Goal: Transaction & Acquisition: Purchase product/service

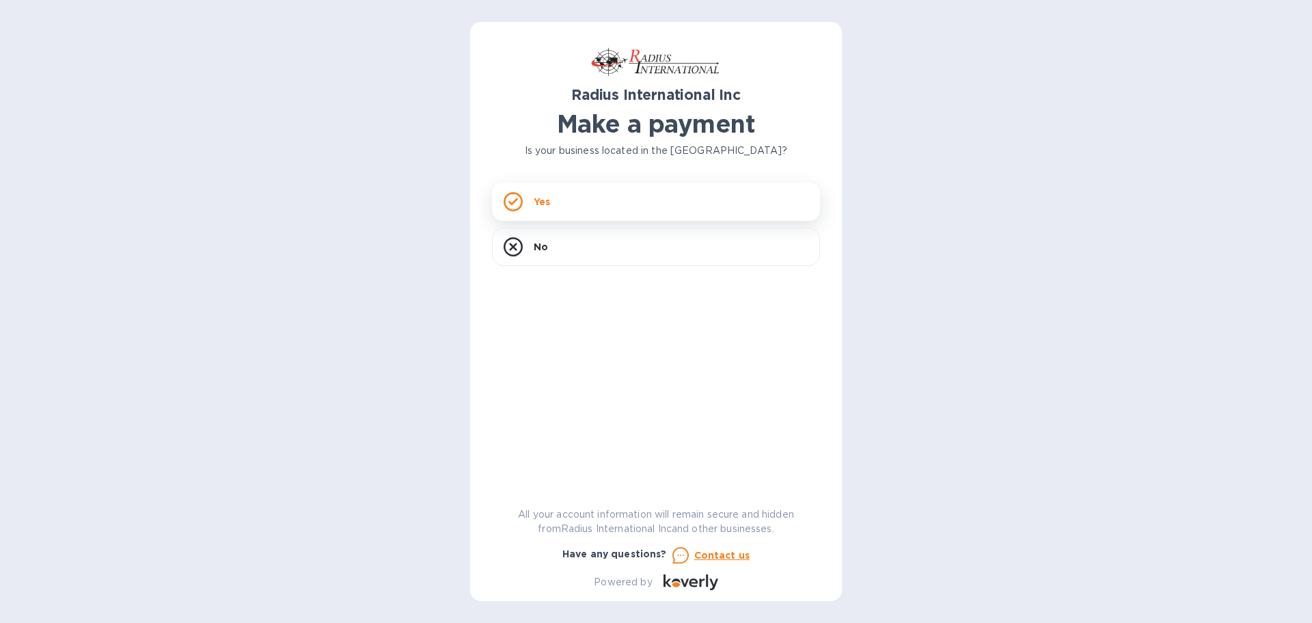
click at [586, 194] on div "Yes" at bounding box center [656, 201] width 328 height 38
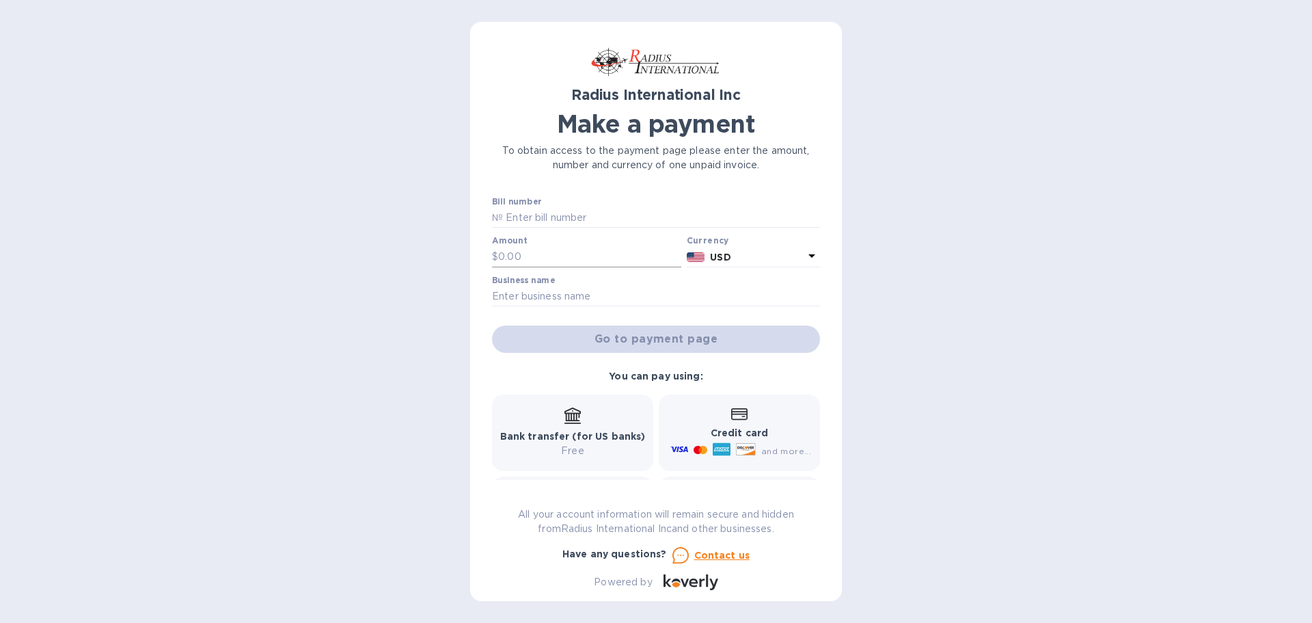
click at [541, 249] on input "text" at bounding box center [589, 257] width 183 height 21
type input "1,383.86"
click at [516, 295] on input "text" at bounding box center [656, 296] width 328 height 21
type input "Simtec Silicone Parts LLC"
click at [615, 338] on div "Go to payment page" at bounding box center [655, 339] width 333 height 33
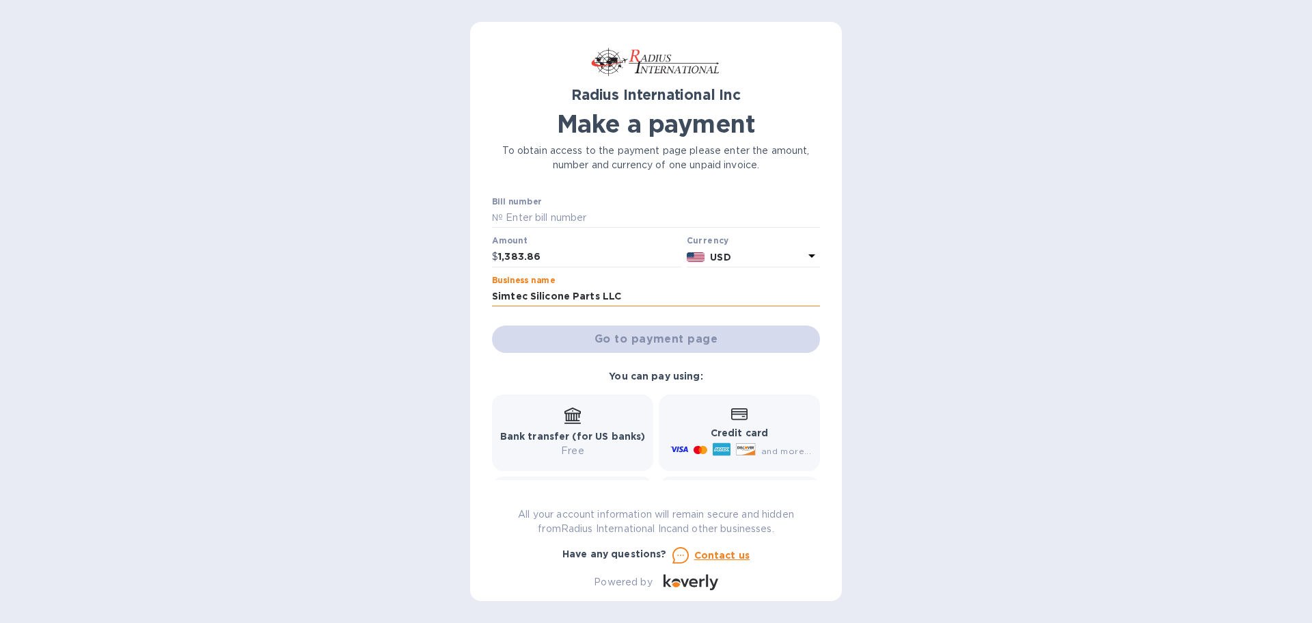
click at [700, 290] on input "Simtec Silicone Parts LLC" at bounding box center [656, 296] width 328 height 21
click at [597, 214] on input "text" at bounding box center [661, 218] width 317 height 21
type input "s"
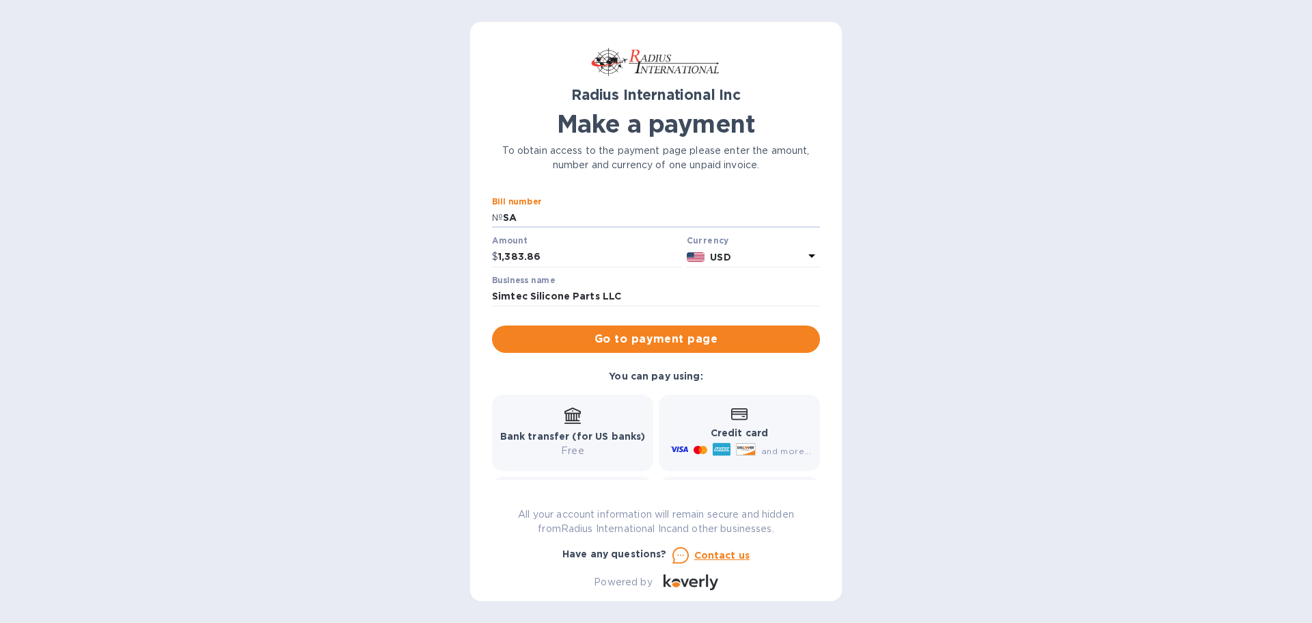
type input "S"
type input "SAI00095967/A"
click at [739, 433] on b "Credit card" at bounding box center [739, 432] width 57 height 11
click at [739, 431] on b "Credit card" at bounding box center [739, 432] width 57 height 11
click at [676, 332] on span "Go to payment page" at bounding box center [656, 339] width 306 height 16
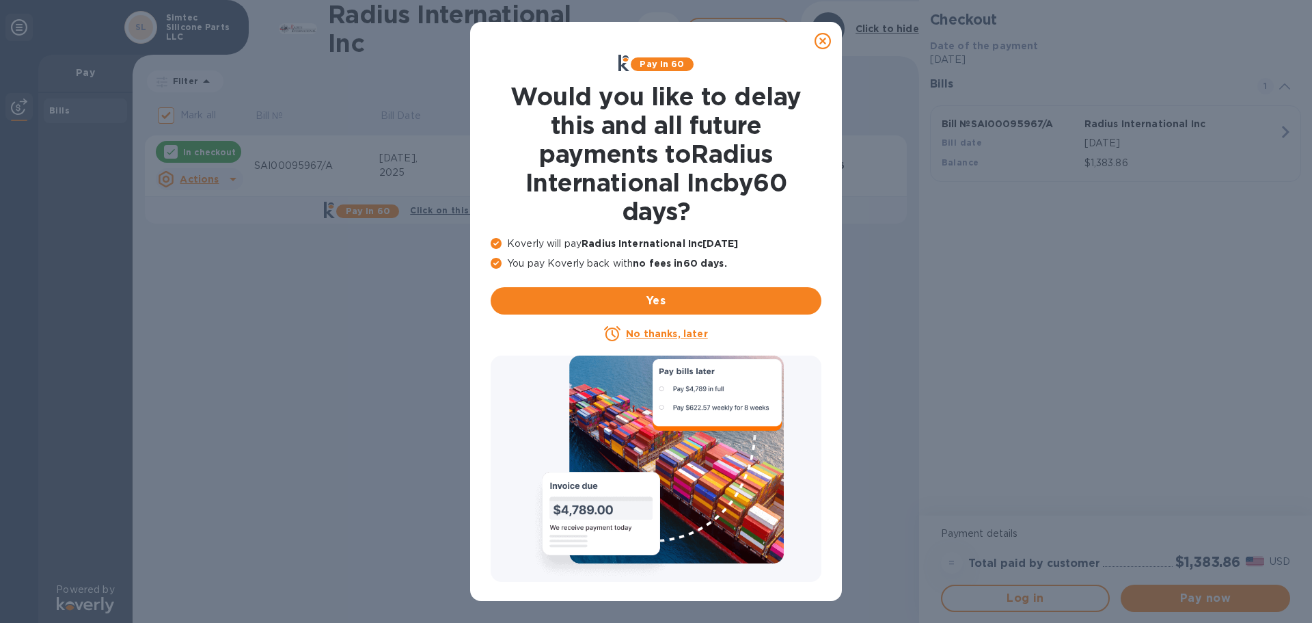
drag, startPoint x: 653, startPoint y: 327, endPoint x: 765, endPoint y: 385, distance: 126.5
click at [653, 327] on p "No thanks, later" at bounding box center [666, 334] width 81 height 14
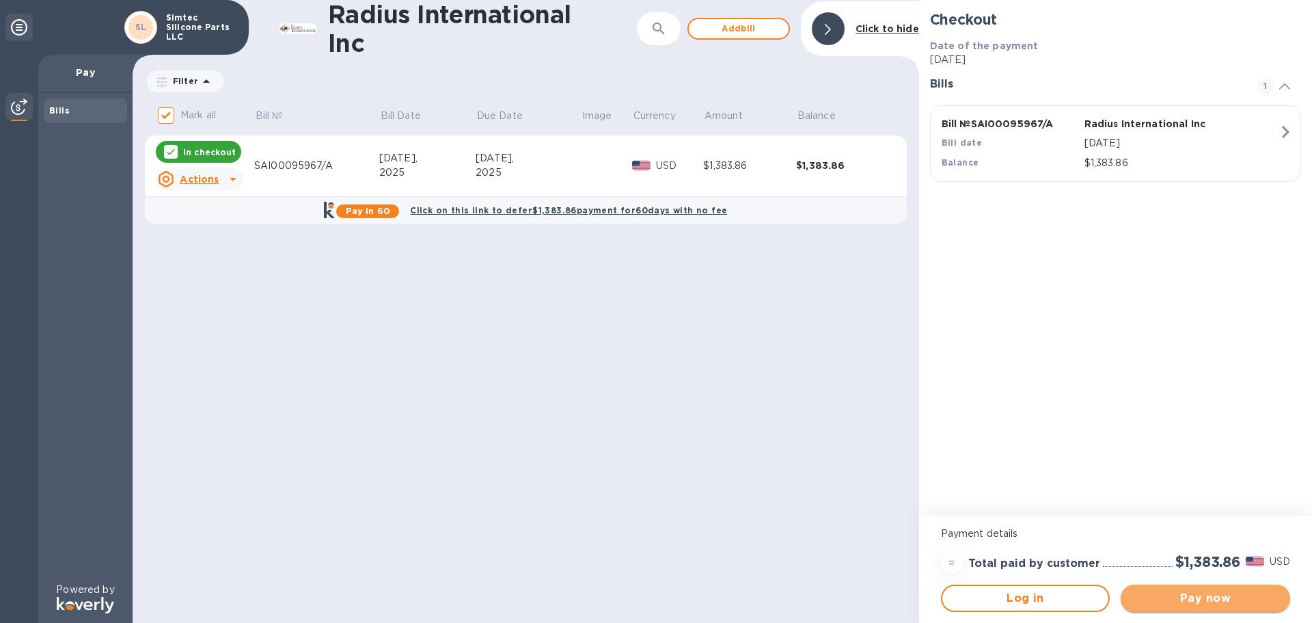
click at [1220, 590] on span "Pay now" at bounding box center [1206, 598] width 148 height 16
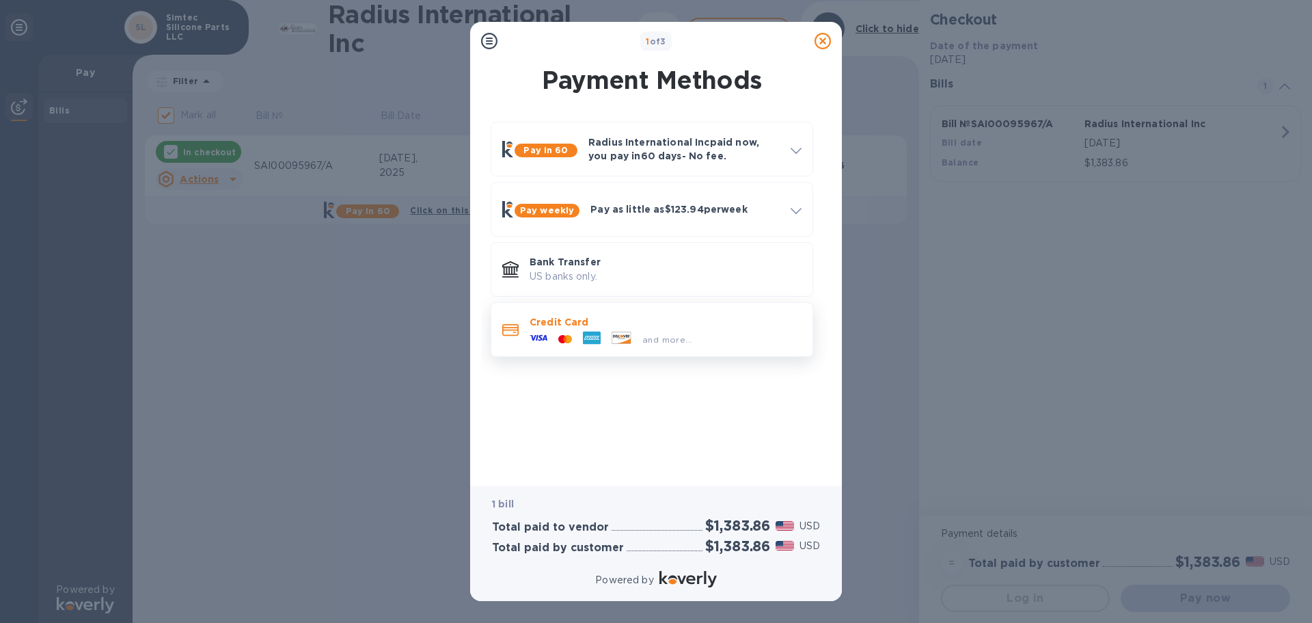
click at [533, 327] on p "Credit Card" at bounding box center [666, 322] width 272 height 14
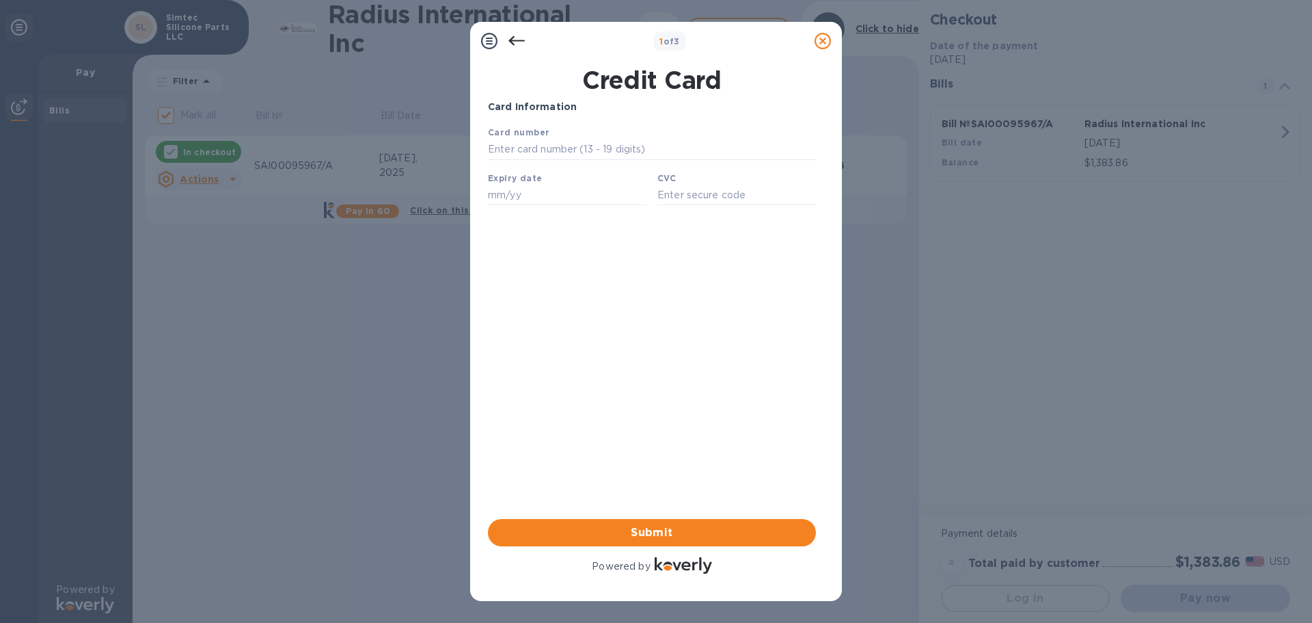
click at [514, 137] on b "Card number" at bounding box center [519, 132] width 62 height 10
click at [501, 148] on input "text" at bounding box center [652, 149] width 328 height 21
type input "[CREDIT_CARD_NUMBER]"
type input "03/28"
type input "931"
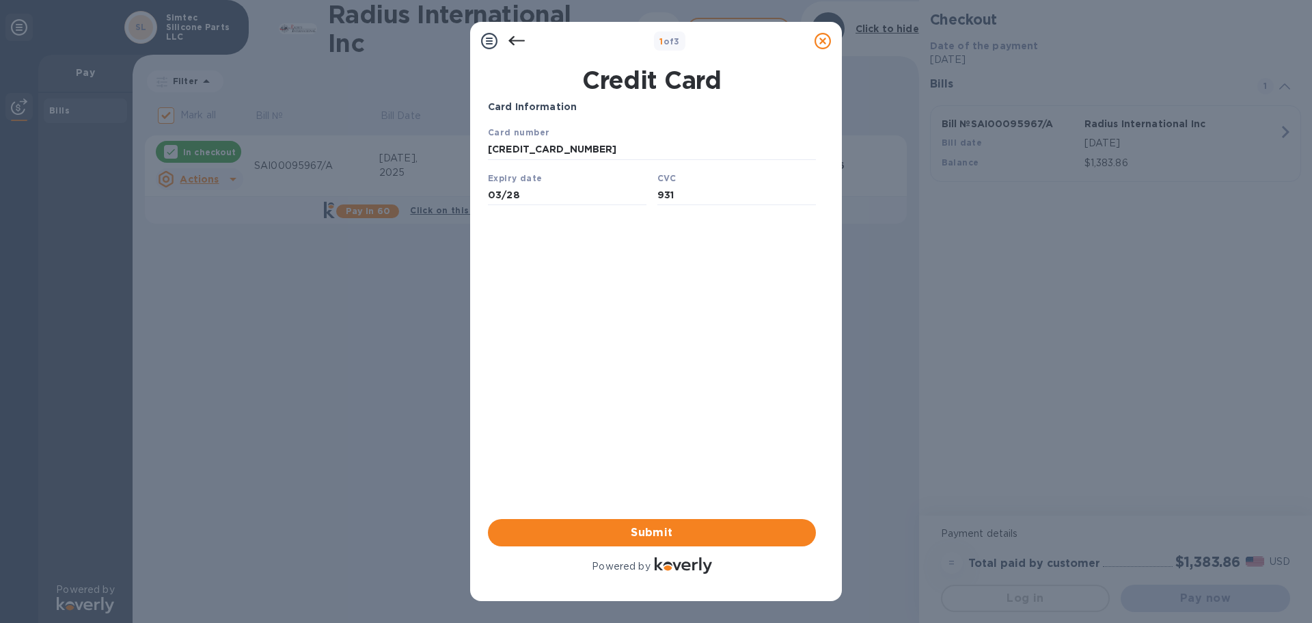
type input "[CREDIT_CARD_NUMBER]"
click at [628, 528] on span "Submit" at bounding box center [652, 532] width 306 height 16
